Goal: Task Accomplishment & Management: Use online tool/utility

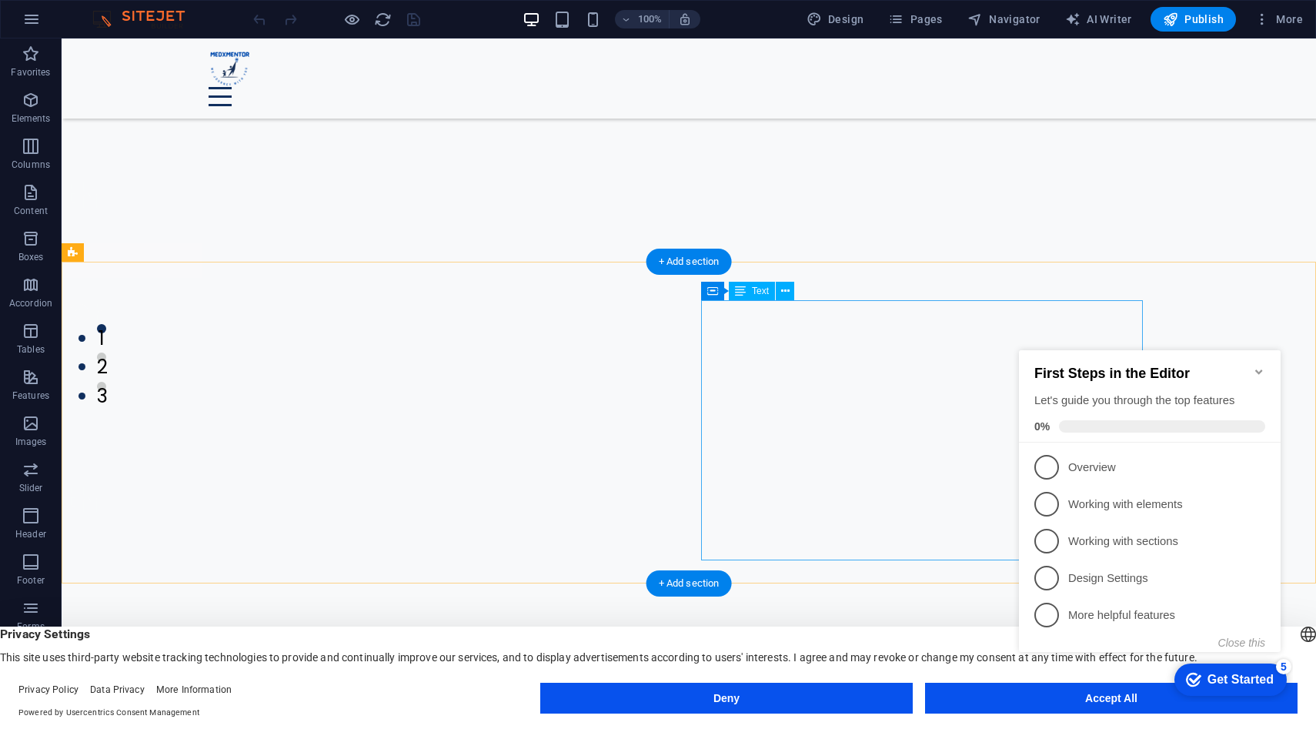
scroll to position [339, 0]
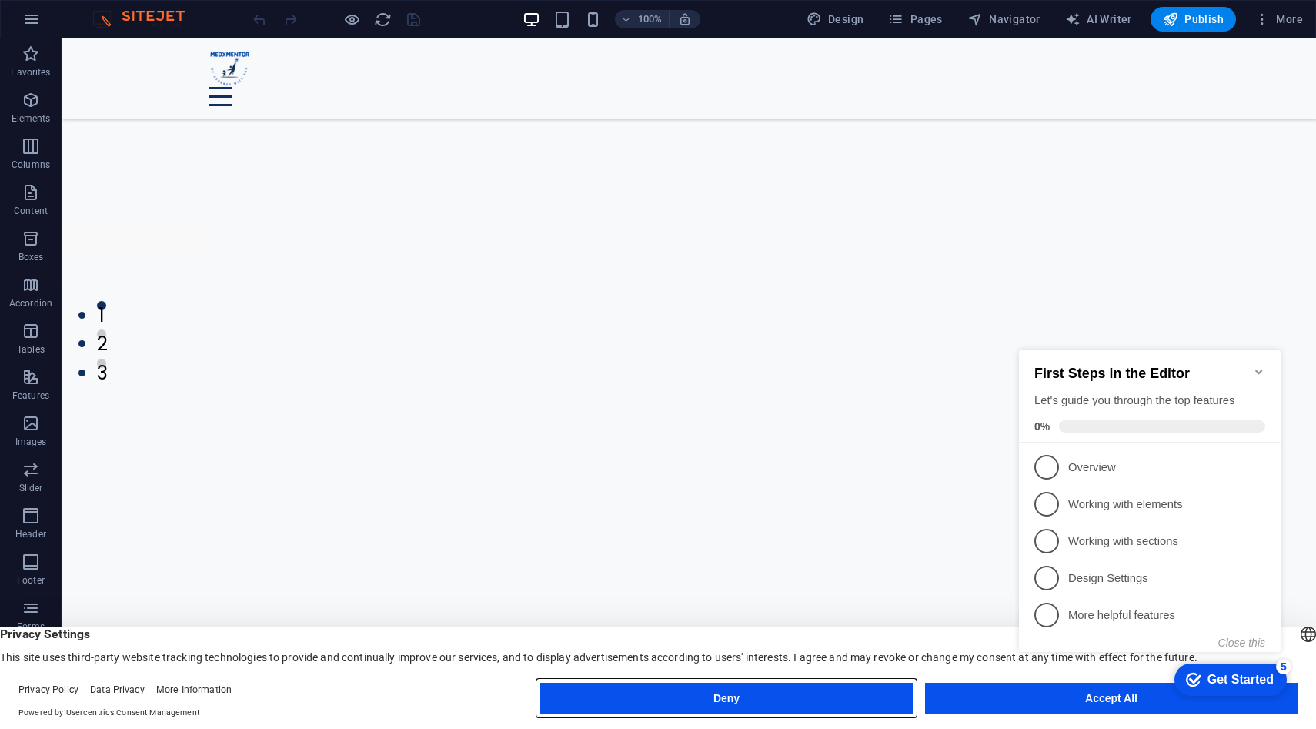
click at [799, 690] on button "Deny" at bounding box center [726, 698] width 373 height 31
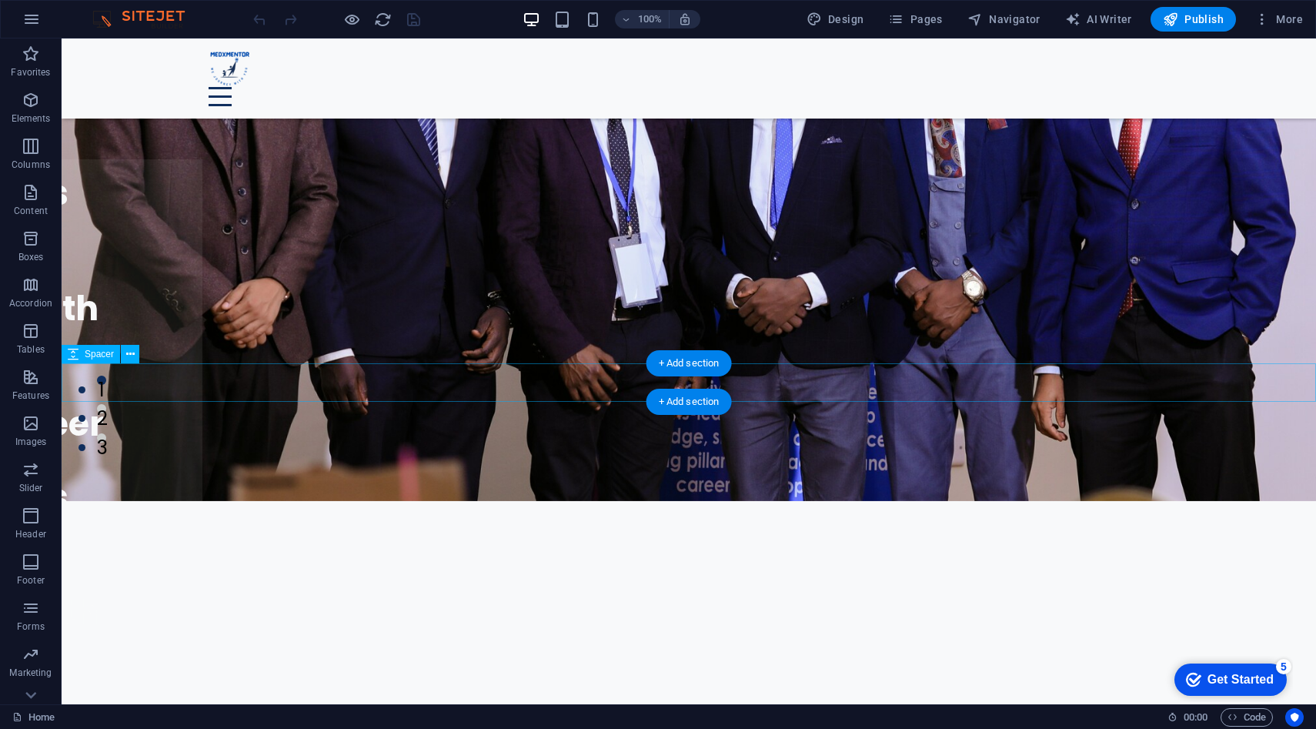
scroll to position [0, 0]
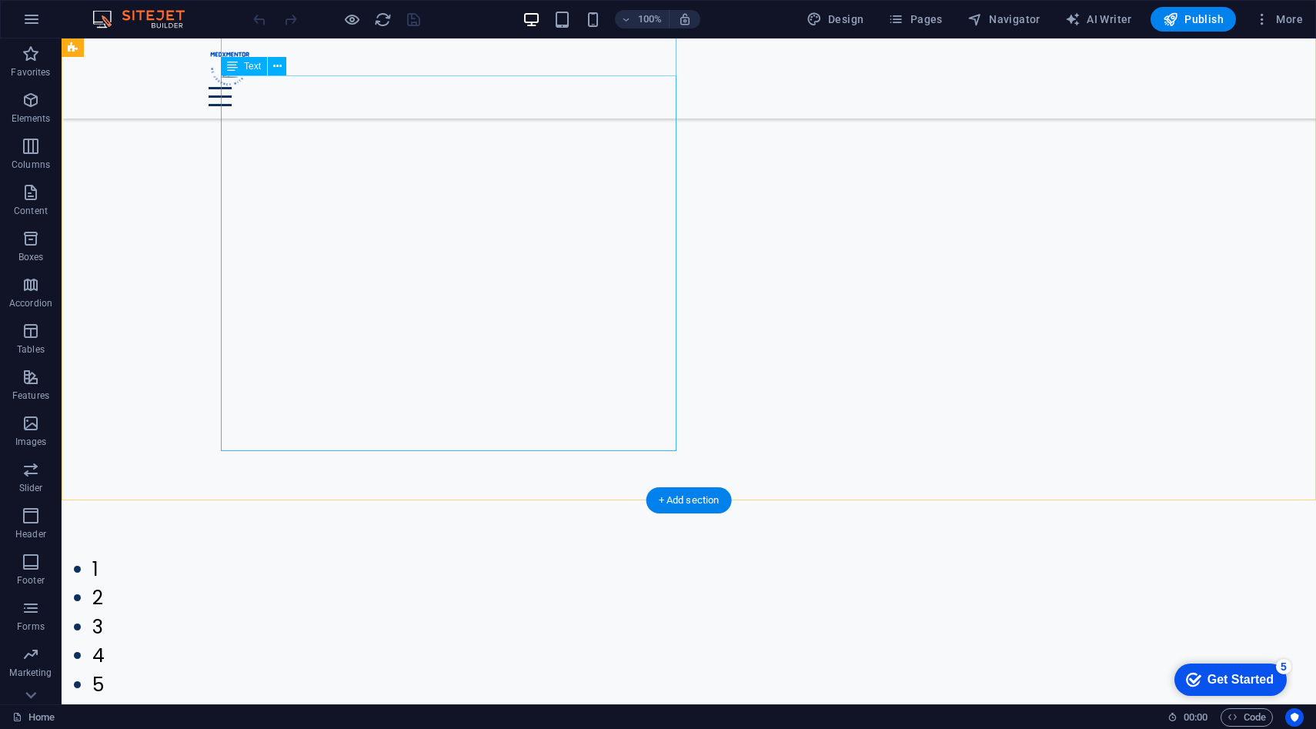
scroll to position [3579, 0]
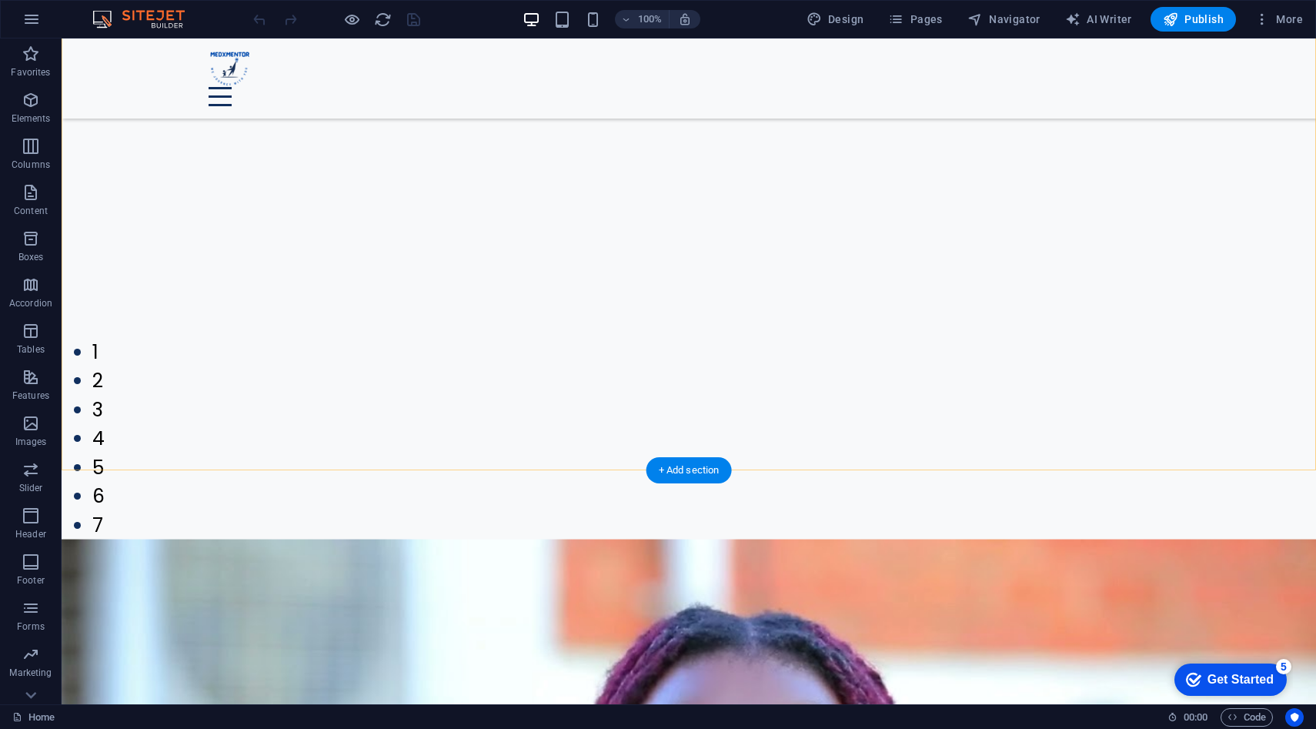
scroll to position [3579, 0]
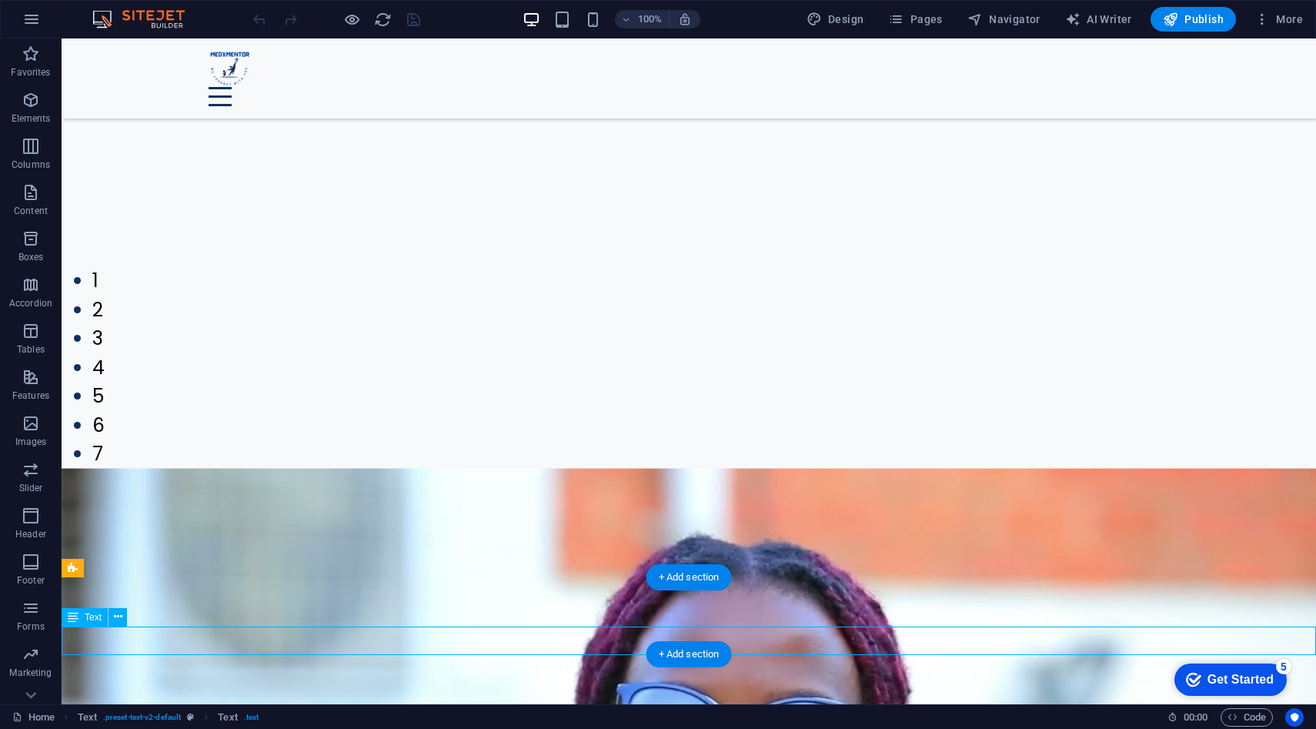
scroll to position [3353, 0]
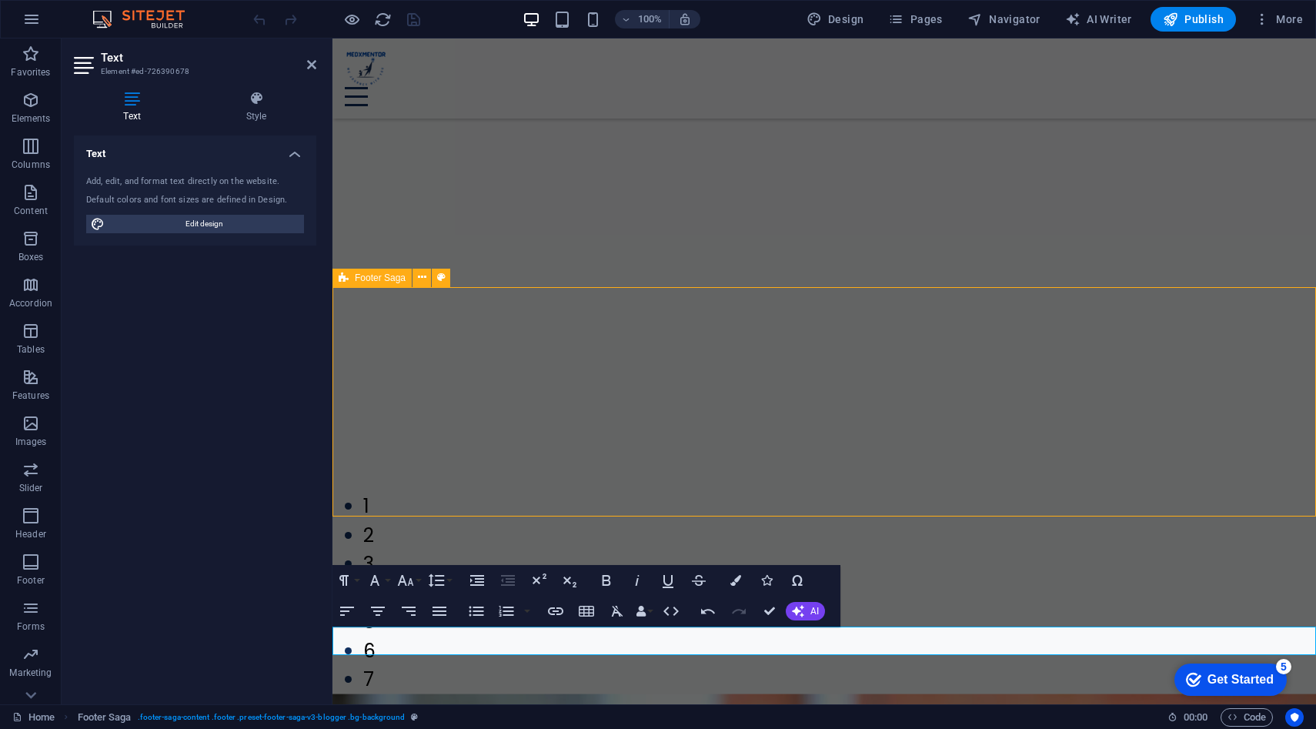
scroll to position [3579, 0]
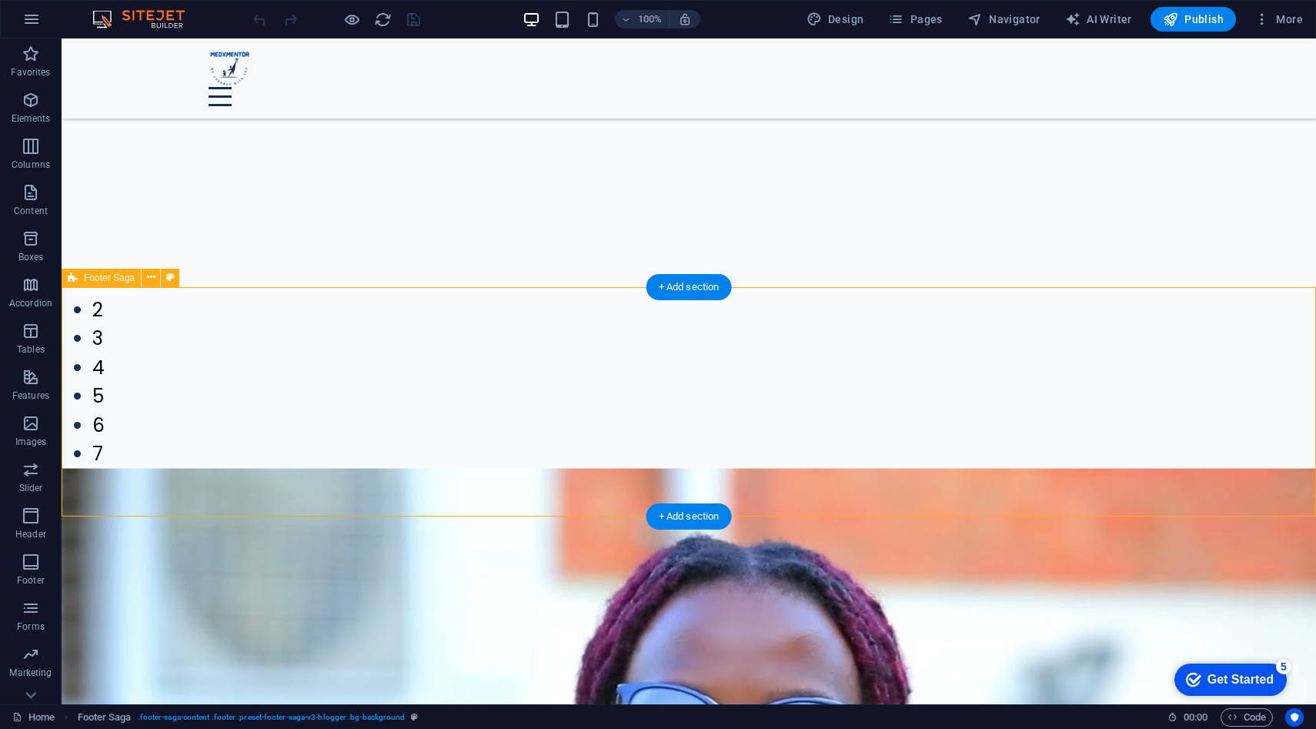
scroll to position [3353, 0]
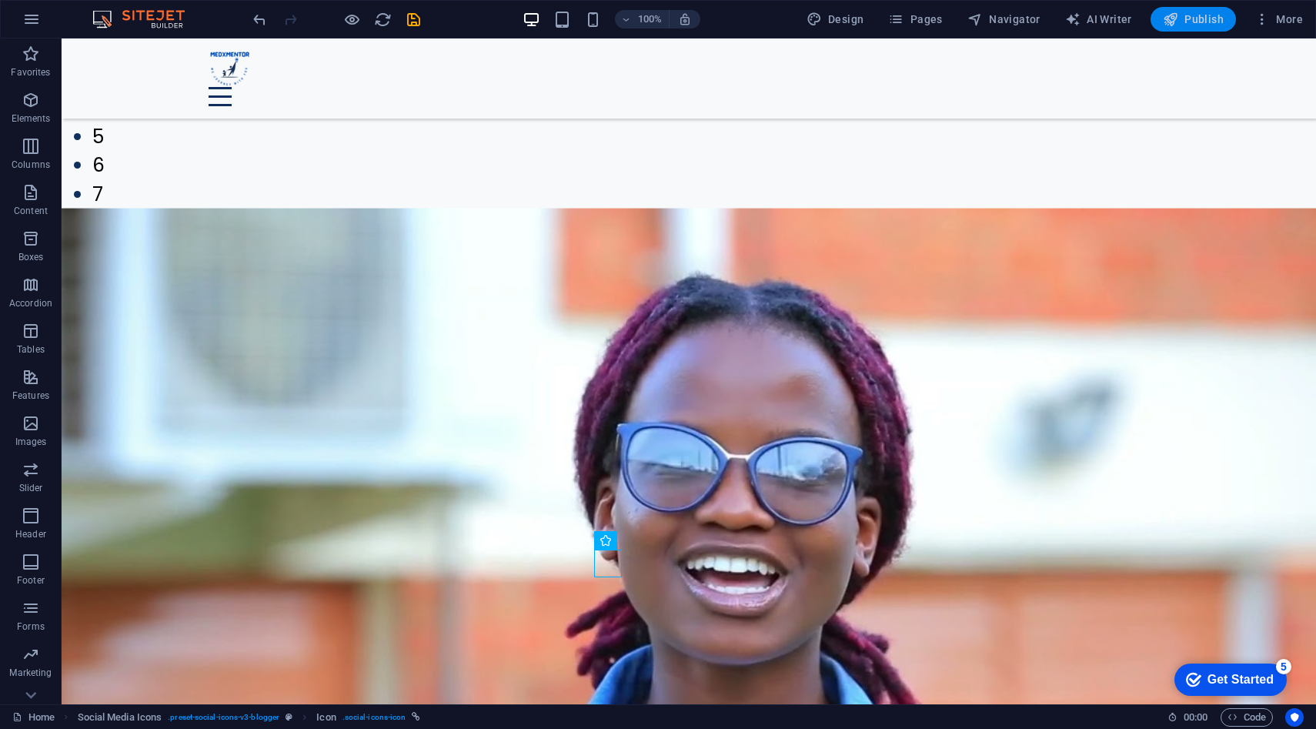
click at [1182, 25] on span "Publish" at bounding box center [1193, 19] width 61 height 15
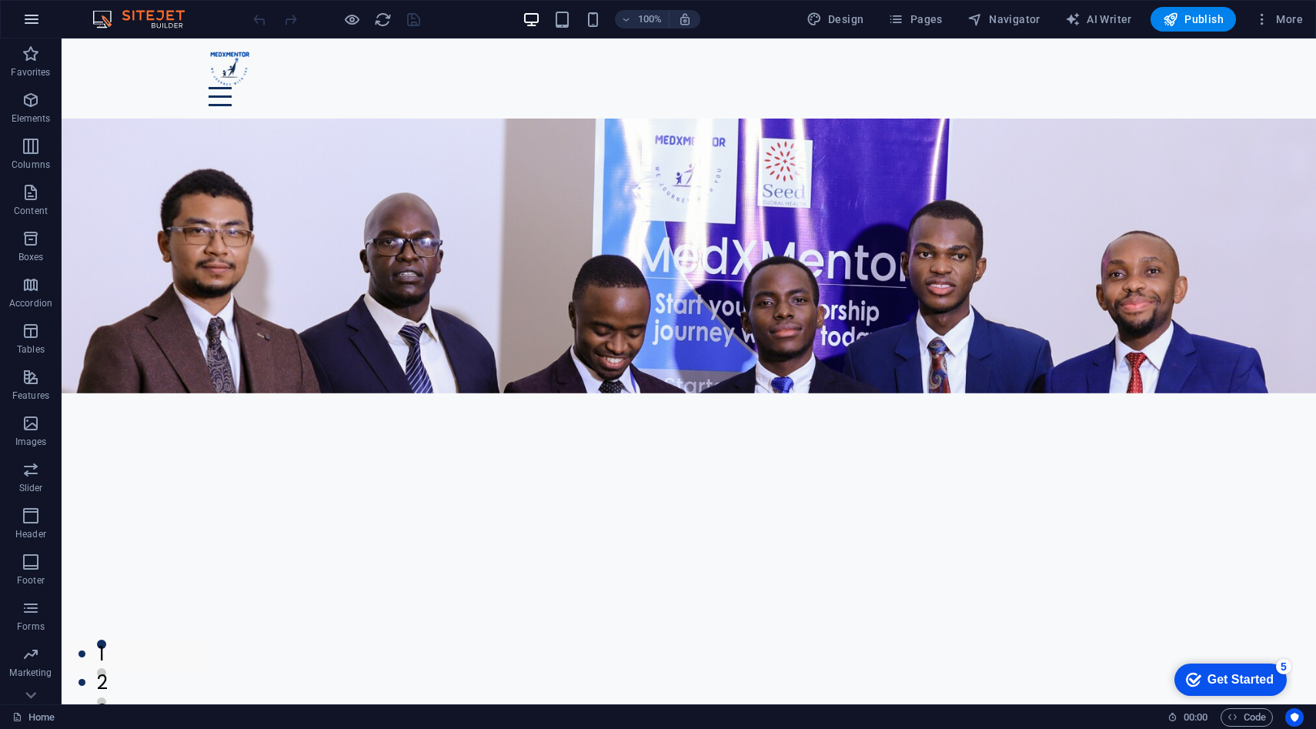
click at [42, 19] on button "button" at bounding box center [31, 19] width 37 height 37
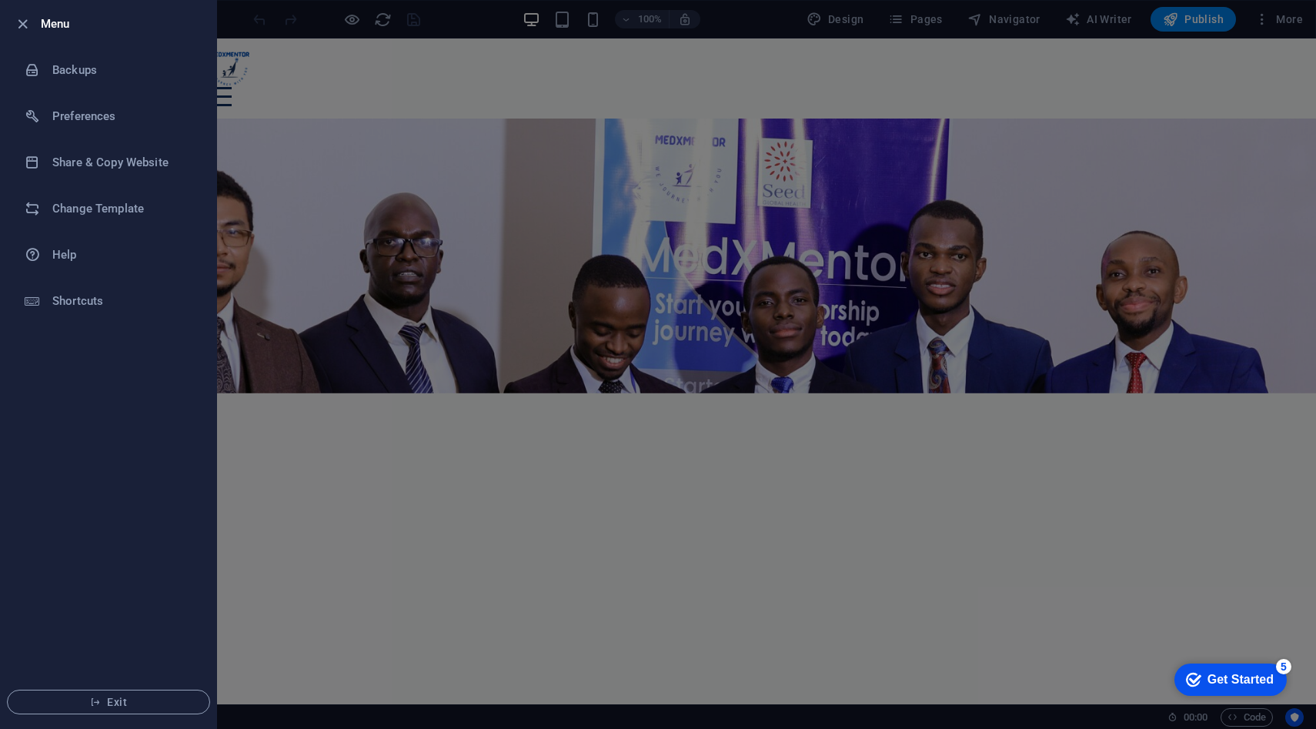
click at [487, 93] on div at bounding box center [658, 364] width 1316 height 729
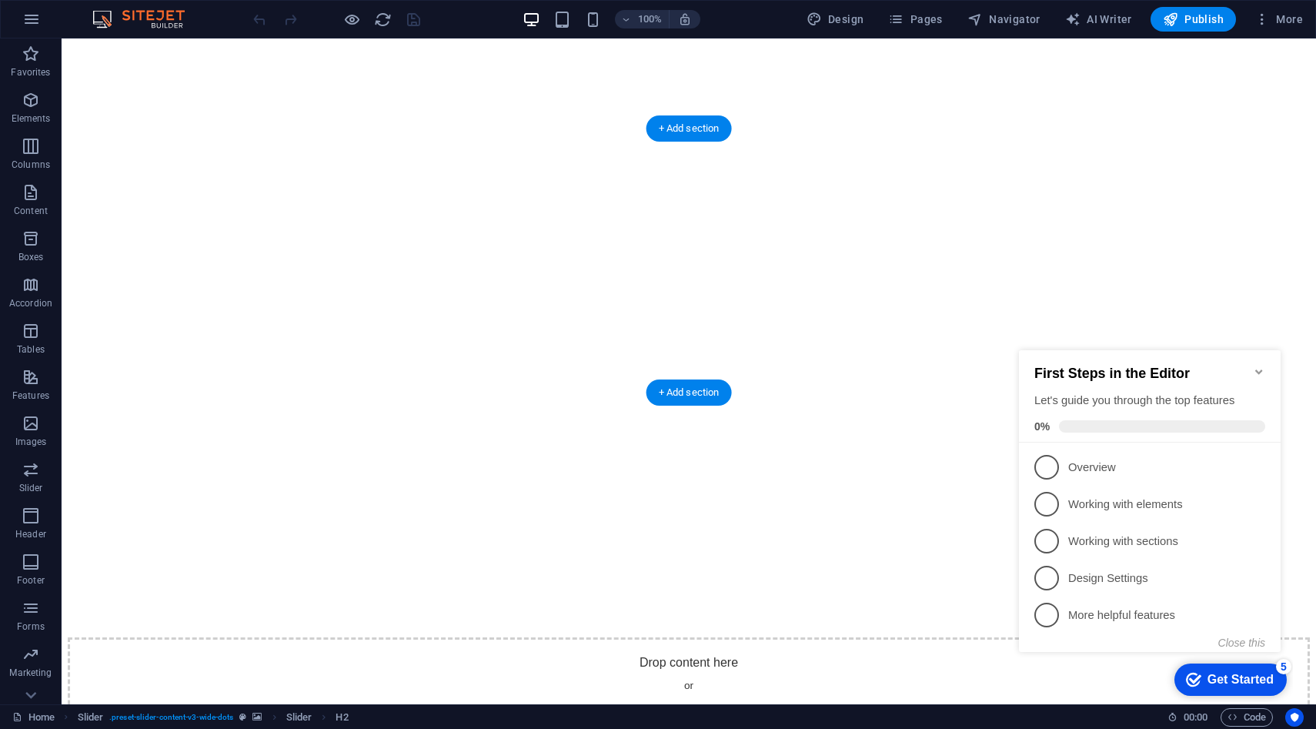
scroll to position [208, 0]
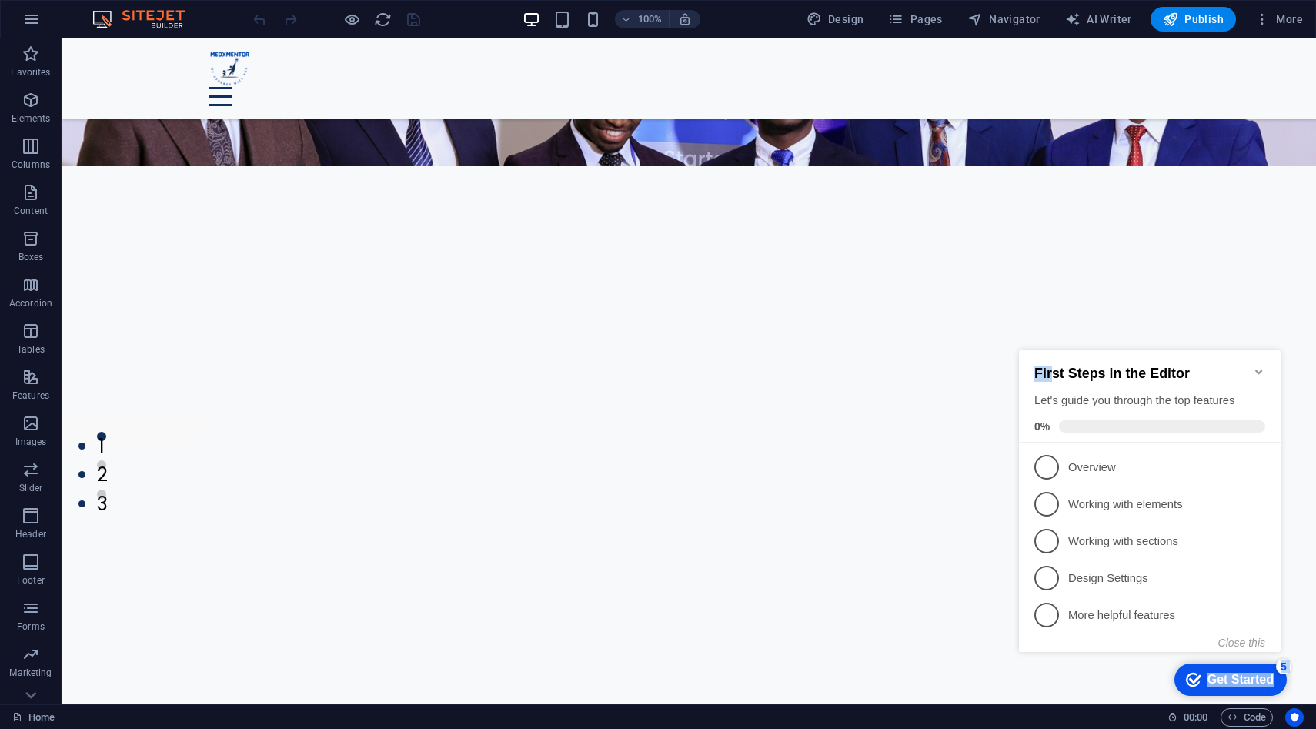
drag, startPoint x: 1051, startPoint y: 369, endPoint x: 849, endPoint y: 359, distance: 202.7
click html "checkmark Get Started 5 First Steps in the Editor Let's guide you through the t…"
click at [1259, 22] on icon "button" at bounding box center [1262, 19] width 15 height 15
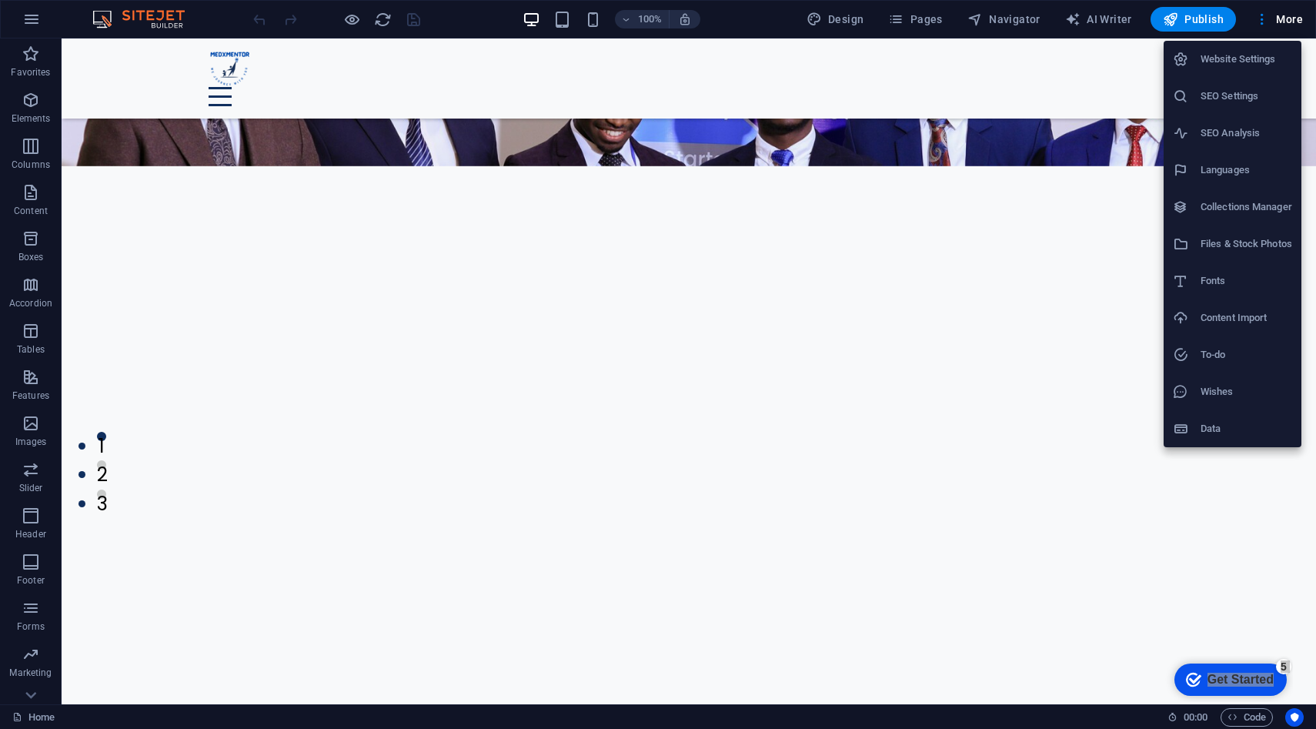
click at [457, 36] on div at bounding box center [658, 364] width 1316 height 729
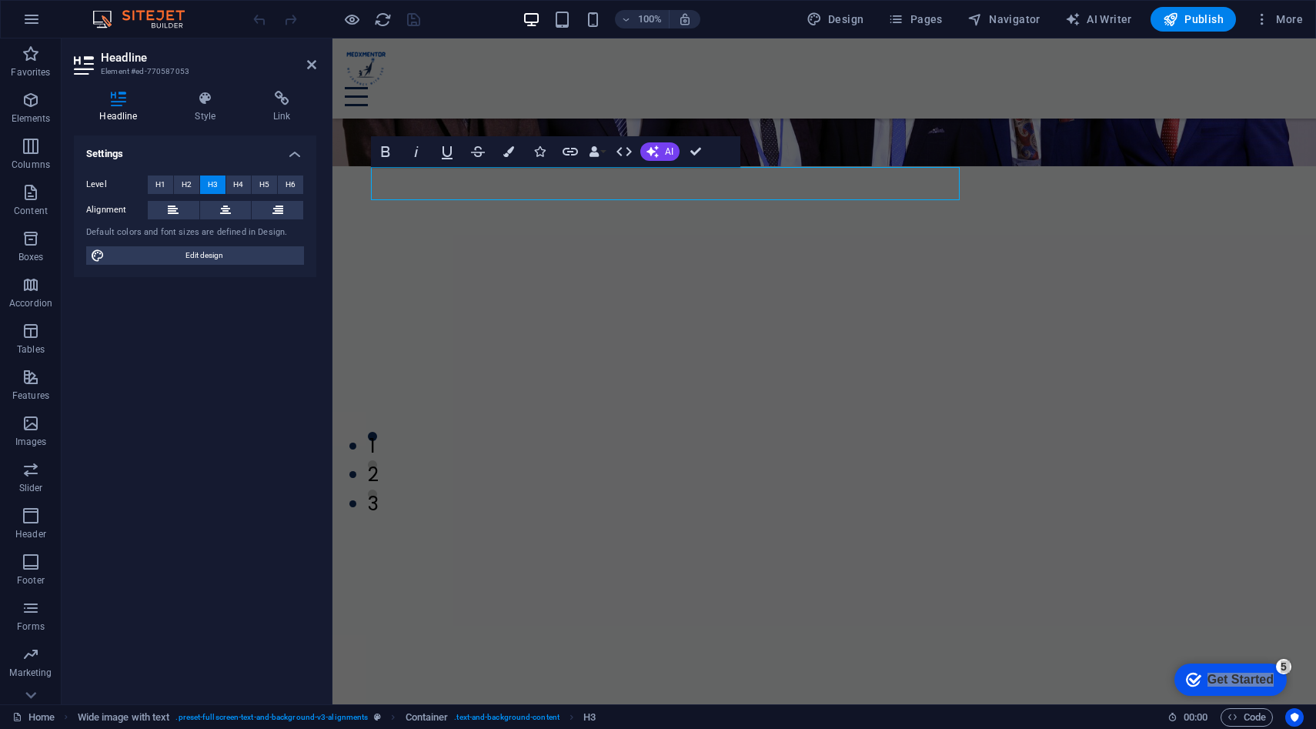
click at [243, 195] on div "Level H1 H2 H3 H4 H5 H6 Alignment Default colors and font sizes are defined in …" at bounding box center [195, 220] width 242 height 115
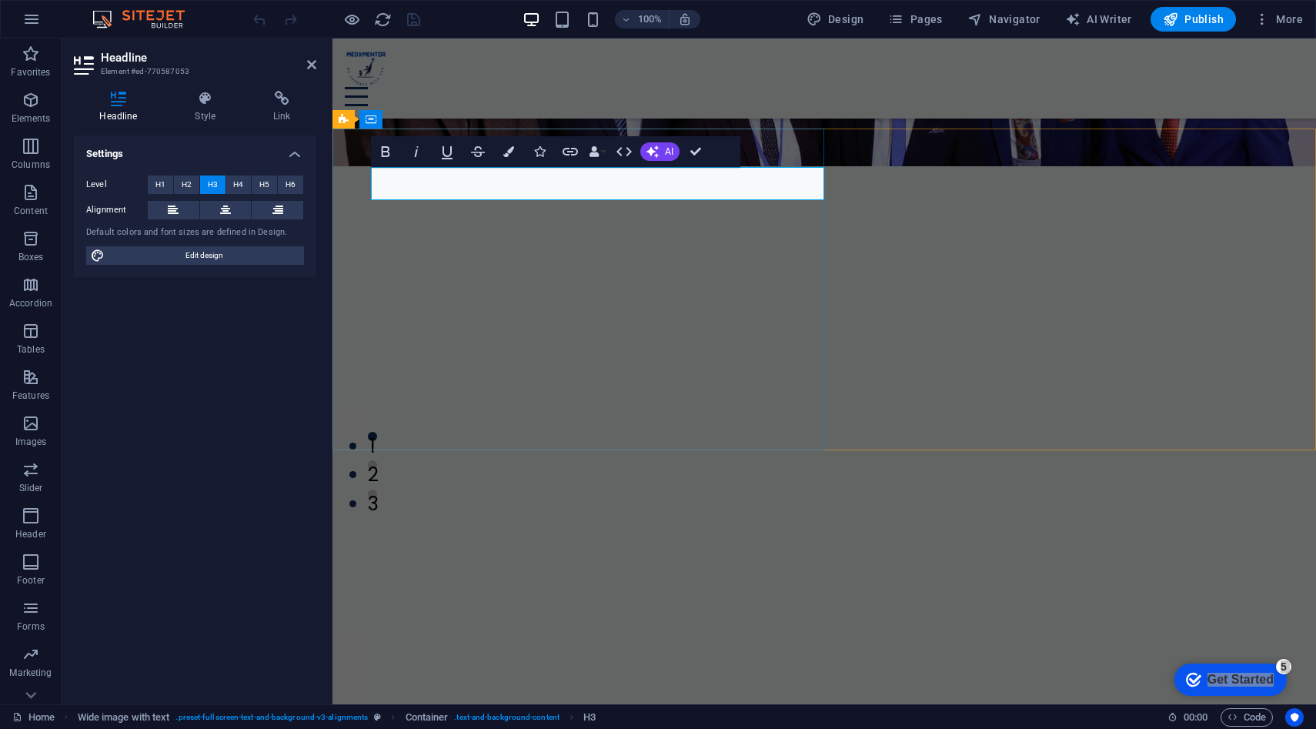
click at [646, 97] on div "Menu Drop content here or Add elements Paste clipboard Home About Us Our Team R…" at bounding box center [824, 78] width 984 height 80
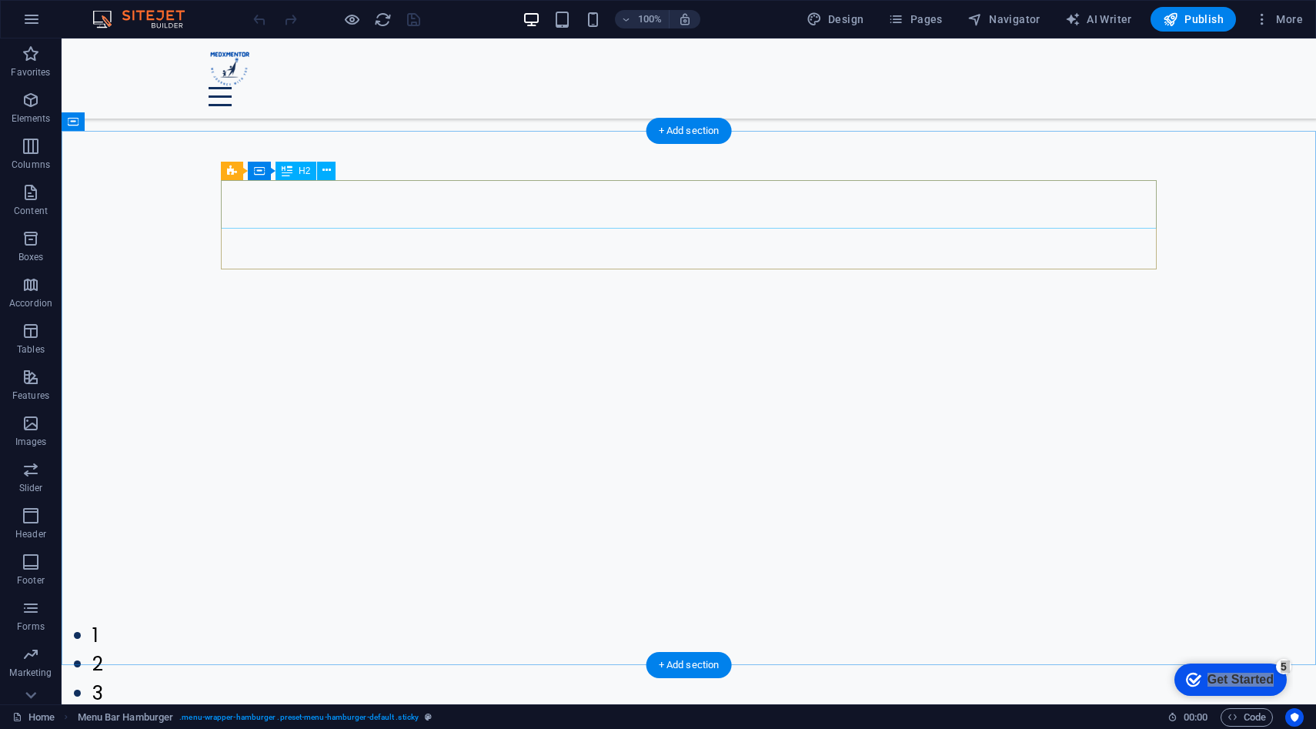
scroll to position [3341, 0]
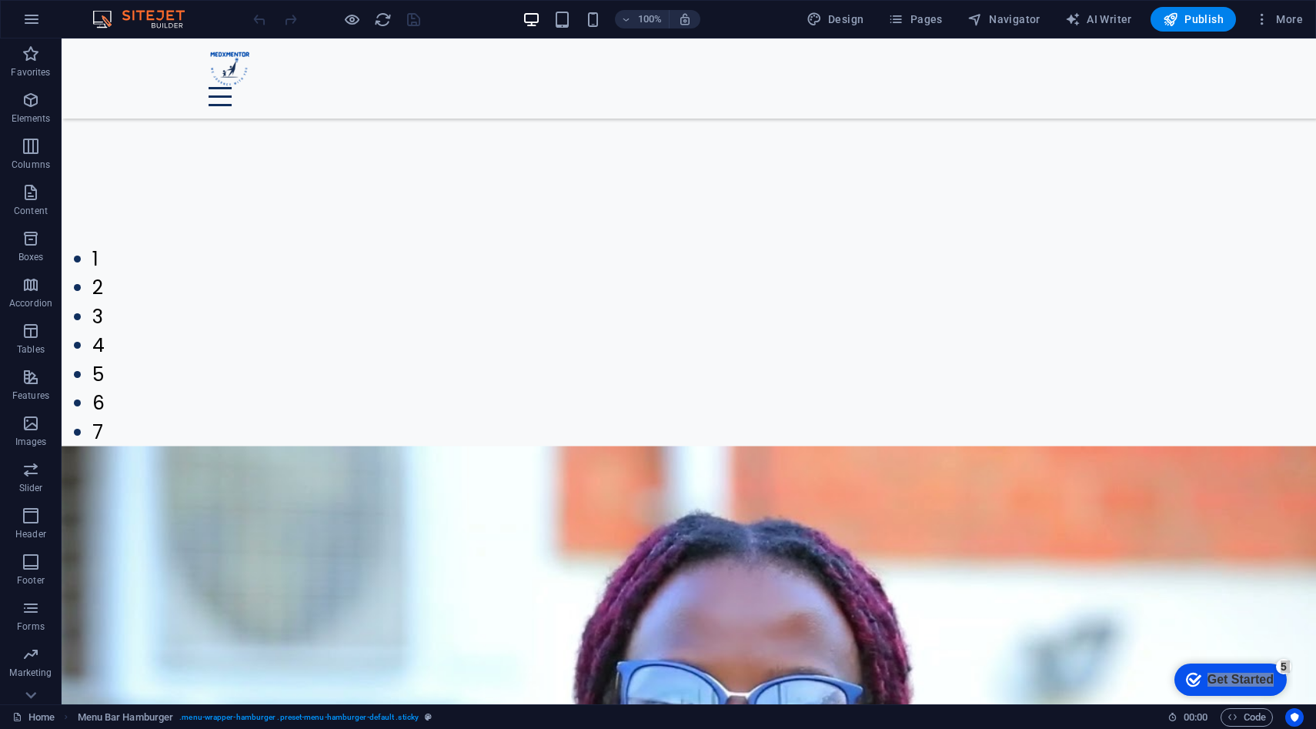
click at [165, 18] on img at bounding box center [146, 19] width 115 height 18
